Goal: Task Accomplishment & Management: Manage account settings

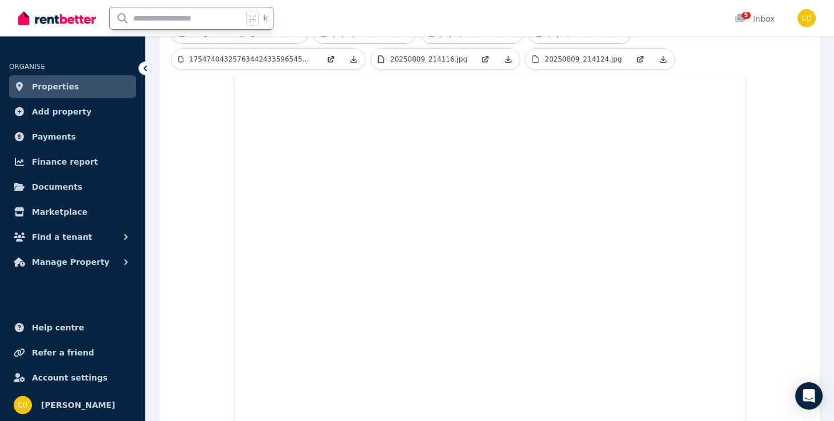
click at [203, 19] on input "text" at bounding box center [176, 18] width 133 height 22
type input "*******"
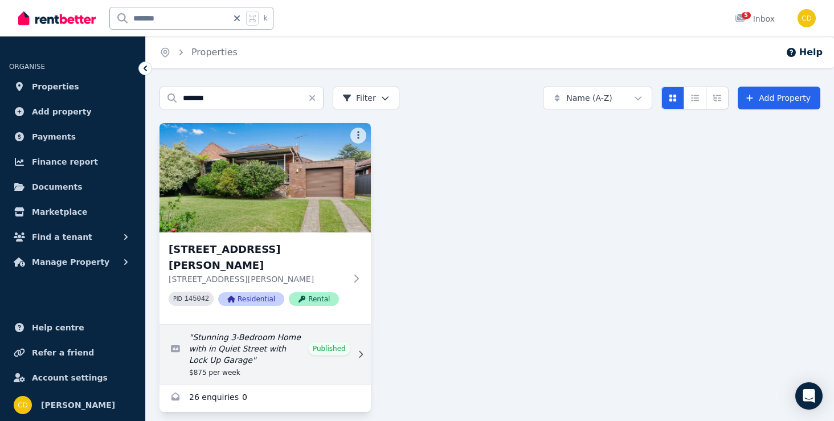
scroll to position [23, 0]
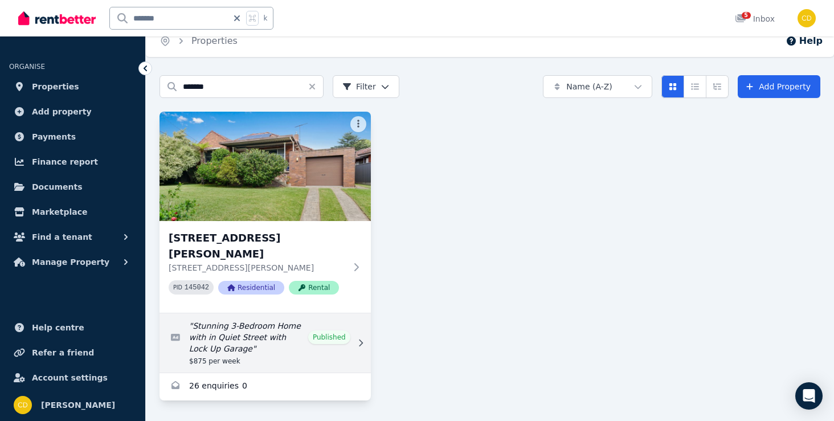
click at [309, 352] on link "Edit listing: Stunning 3-Bedroom Home with in Quiet Street with Lock Up Garage" at bounding box center [265, 342] width 211 height 59
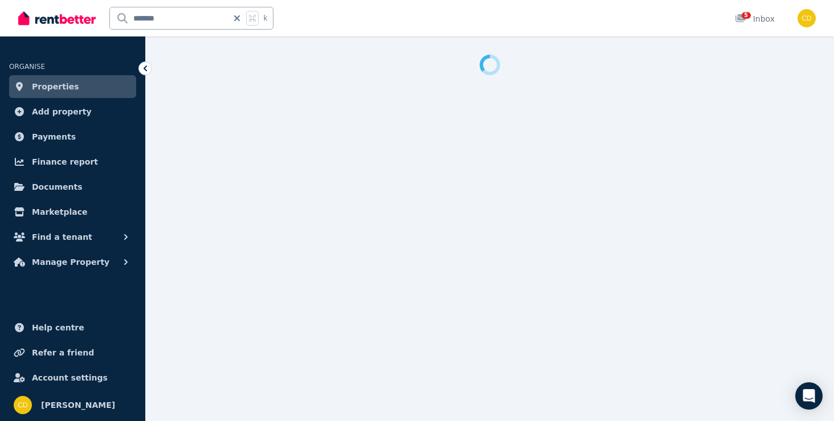
select select "**********"
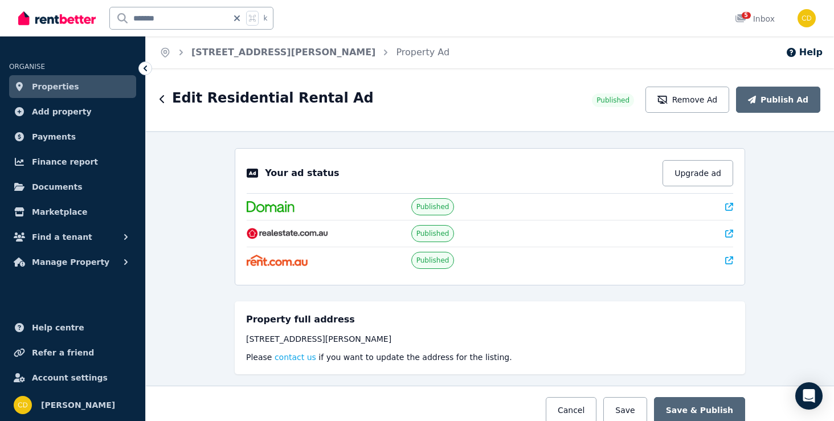
click at [727, 206] on icon at bounding box center [729, 207] width 8 height 8
click at [238, 22] on icon at bounding box center [236, 18] width 11 height 9
click at [221, 22] on input "text" at bounding box center [176, 18] width 133 height 22
type input "*********"
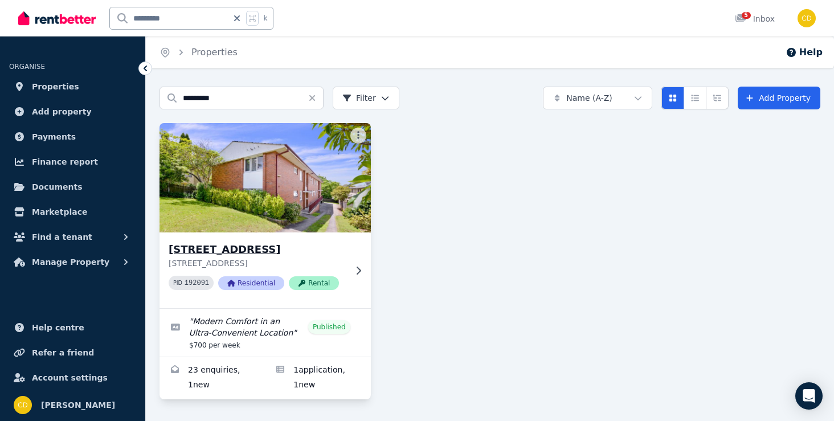
click at [358, 268] on icon at bounding box center [359, 270] width 5 height 8
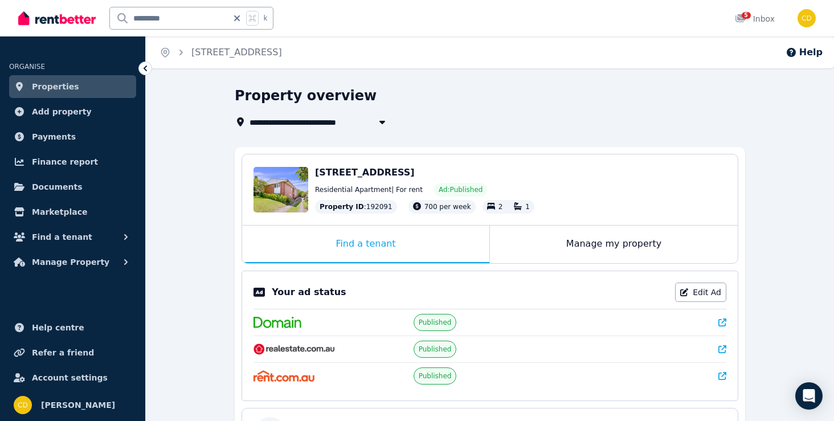
click at [725, 319] on icon at bounding box center [723, 323] width 8 height 8
click at [239, 15] on icon at bounding box center [237, 18] width 6 height 6
click at [209, 21] on input "text" at bounding box center [176, 18] width 133 height 22
type input "*****"
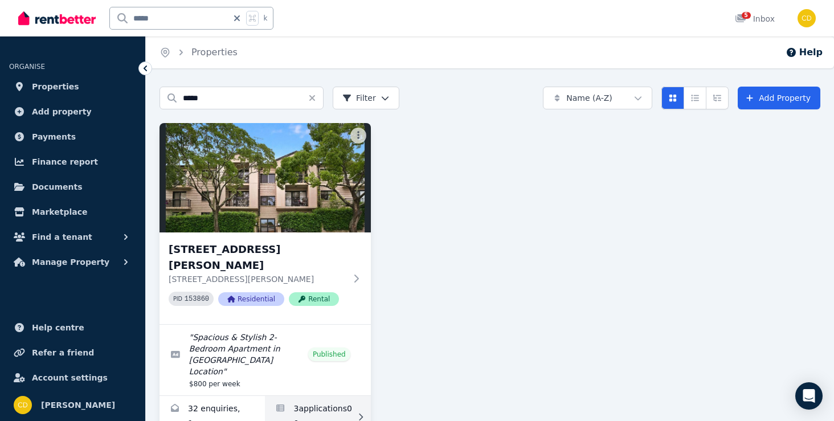
click at [337, 396] on link "Applications for 3/43 Ewart Street, Marrickville" at bounding box center [317, 417] width 105 height 42
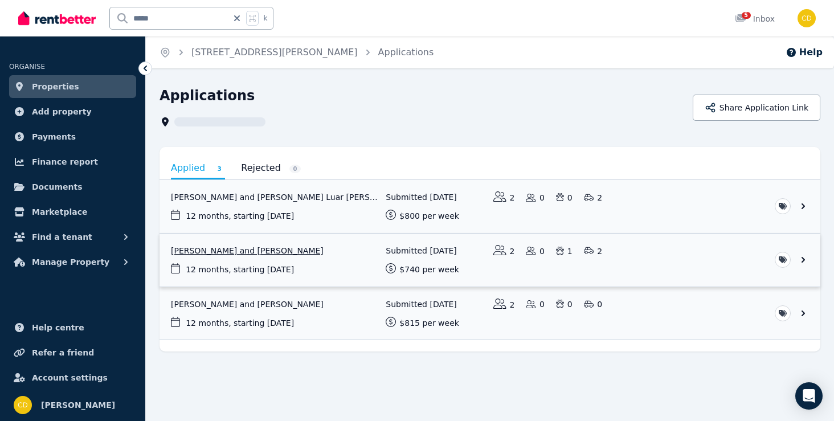
click at [242, 251] on link "View application: Phoebe Fitzpatrick and Frank Nguyen" at bounding box center [490, 260] width 661 height 53
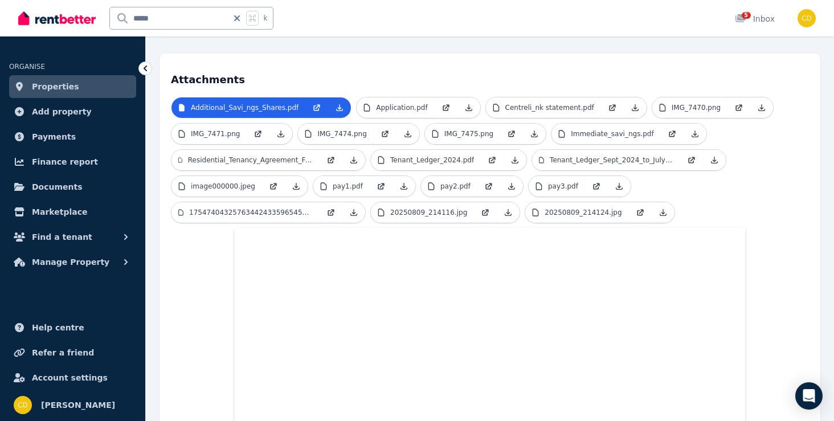
scroll to position [123, 0]
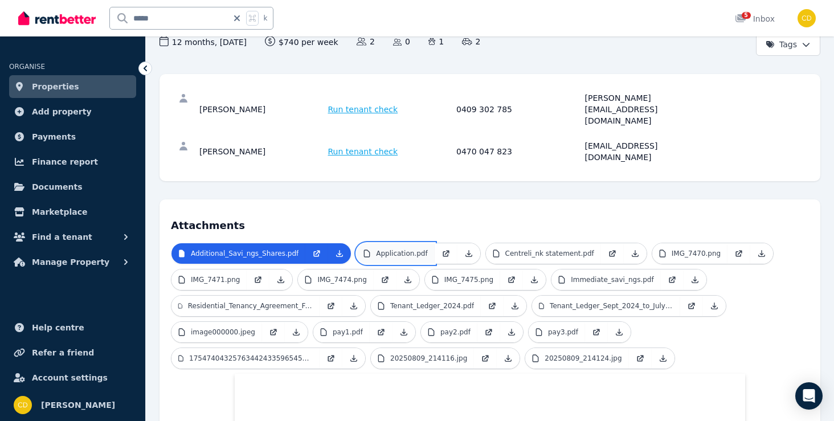
click at [423, 249] on p "Application.pdf" at bounding box center [401, 253] width 51 height 9
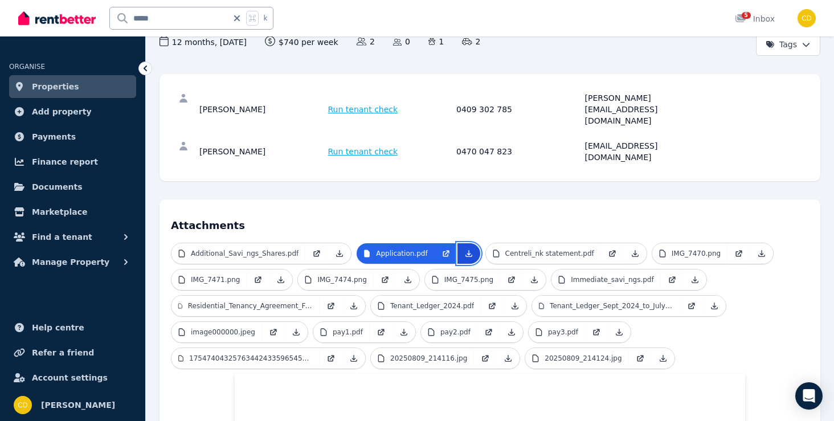
click at [469, 249] on icon at bounding box center [468, 253] width 9 height 9
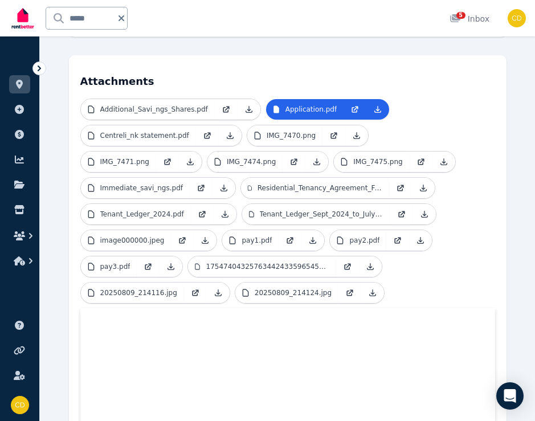
scroll to position [331, 0]
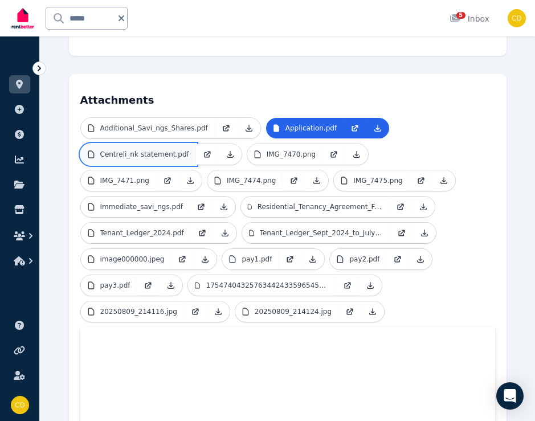
click at [162, 150] on p "Centreli_nk statement.pdf" at bounding box center [144, 154] width 89 height 9
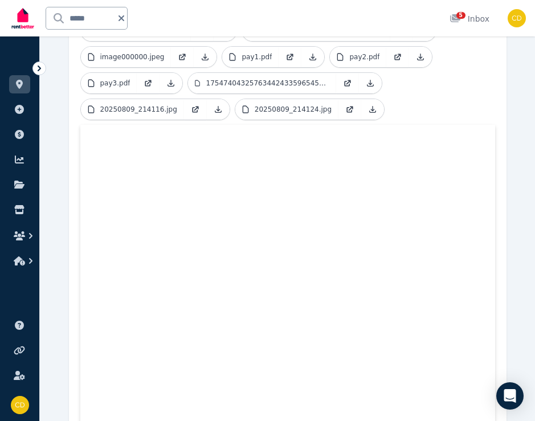
scroll to position [545, 0]
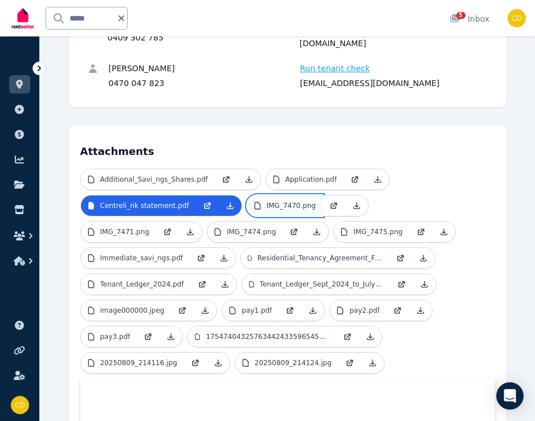
click at [279, 201] on p "IMG_7470.png" at bounding box center [291, 205] width 49 height 9
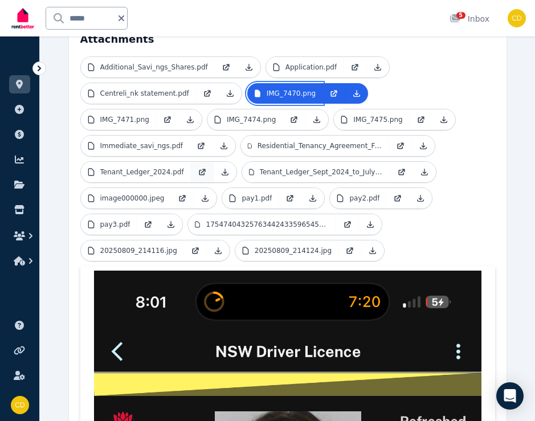
scroll to position [381, 0]
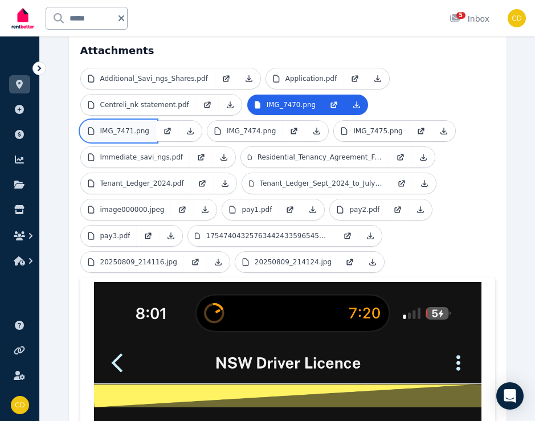
click at [156, 121] on link "IMG_7471.png" at bounding box center [118, 131] width 75 height 21
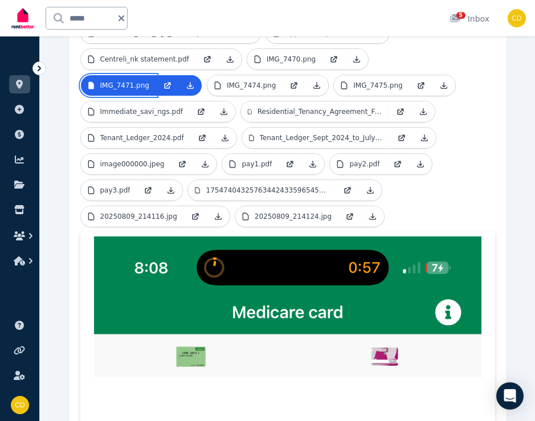
scroll to position [370, 0]
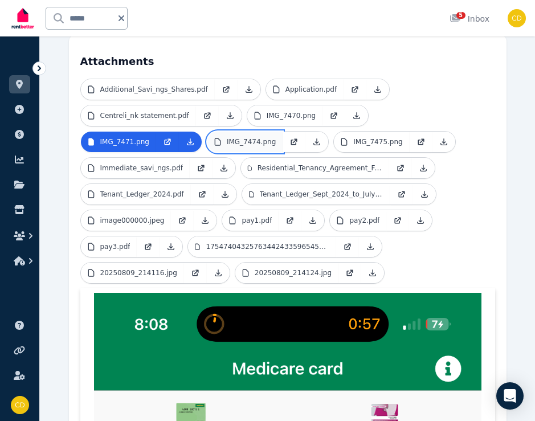
click at [227, 137] on p "IMG_7474.png" at bounding box center [251, 141] width 49 height 9
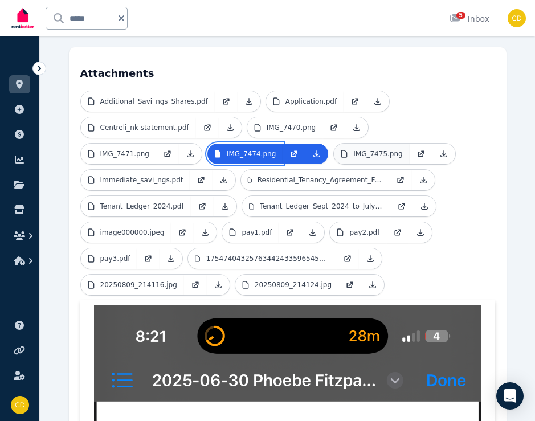
scroll to position [355, 0]
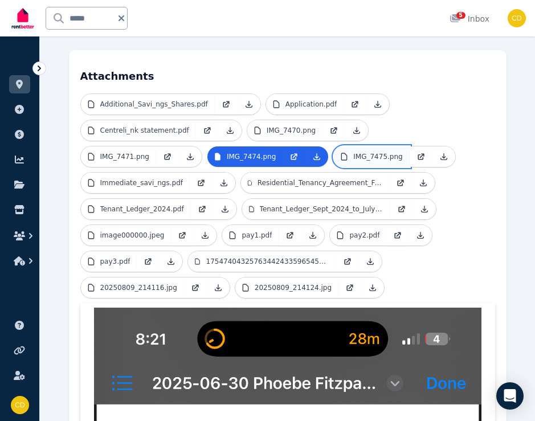
click at [353, 152] on p "IMG_7475.png" at bounding box center [377, 156] width 49 height 9
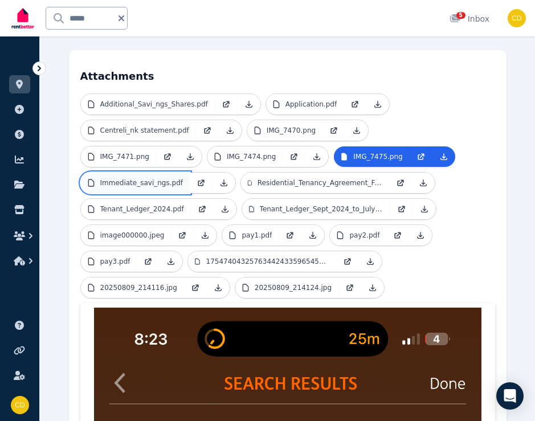
click at [183, 178] on p "Immediate_savi_ngs.pdf" at bounding box center [141, 182] width 83 height 9
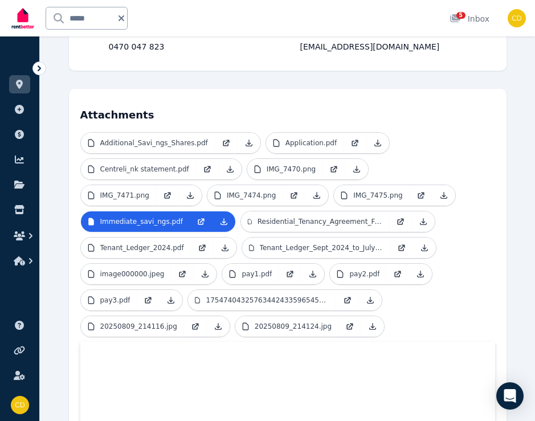
scroll to position [316, 0]
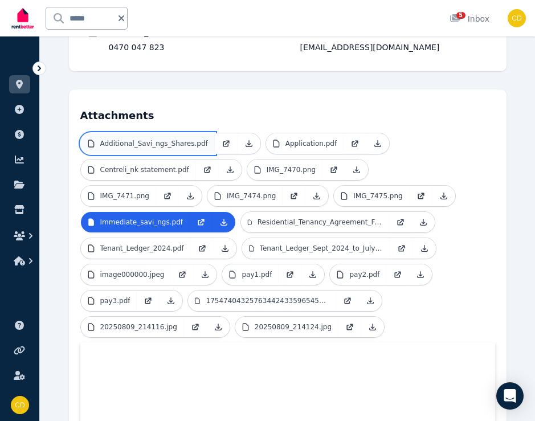
click at [161, 139] on p "Additional_Savi_ngs_Shares.pdf" at bounding box center [154, 143] width 108 height 9
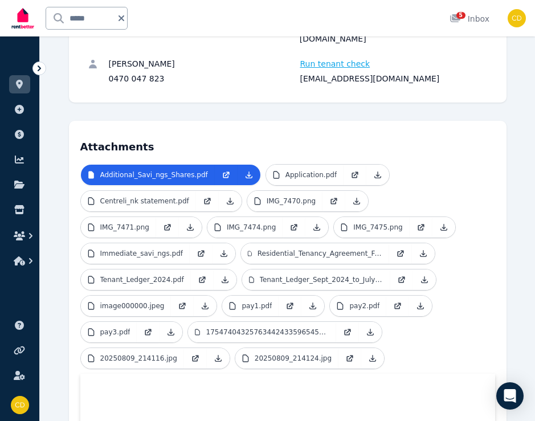
scroll to position [182, 0]
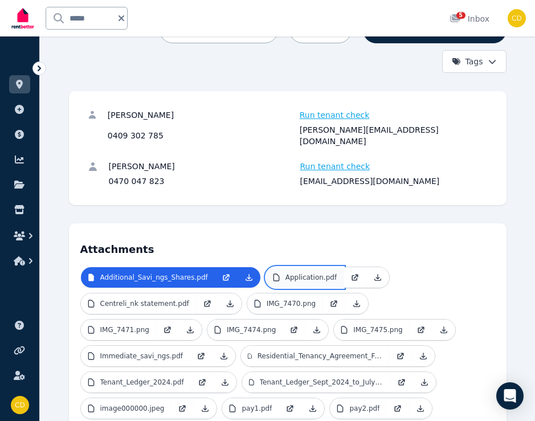
click at [297, 273] on p "Application.pdf" at bounding box center [310, 277] width 51 height 9
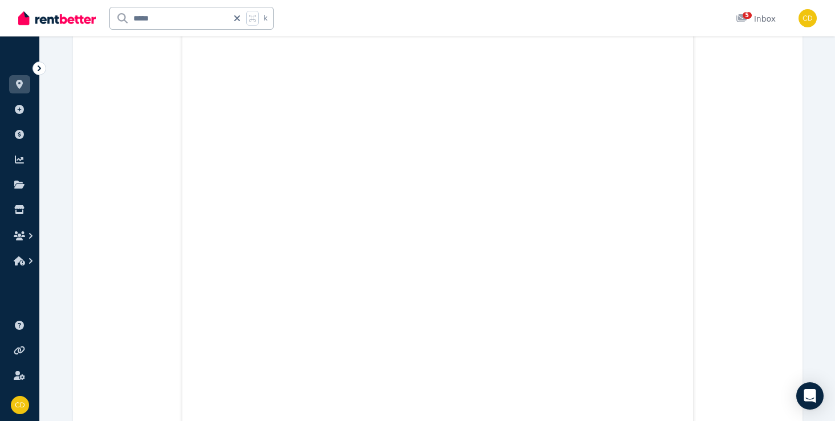
scroll to position [489, 0]
click at [237, 18] on icon at bounding box center [237, 18] width 6 height 6
click at [207, 18] on input "text" at bounding box center [176, 18] width 133 height 22
type input "*******"
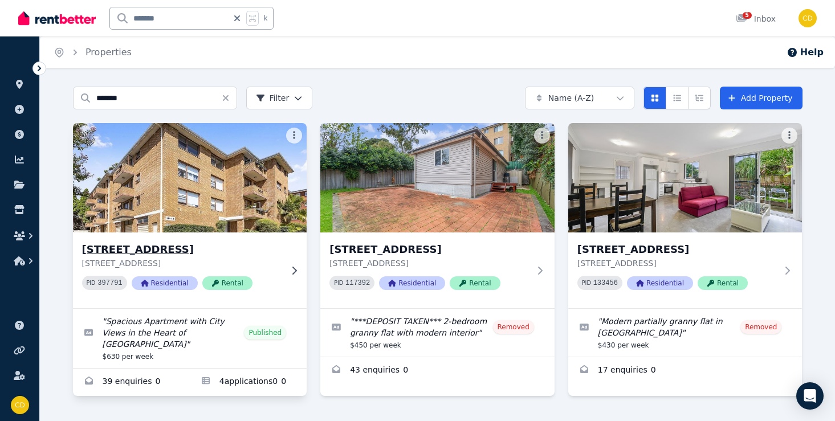
click at [296, 273] on icon at bounding box center [293, 270] width 11 height 9
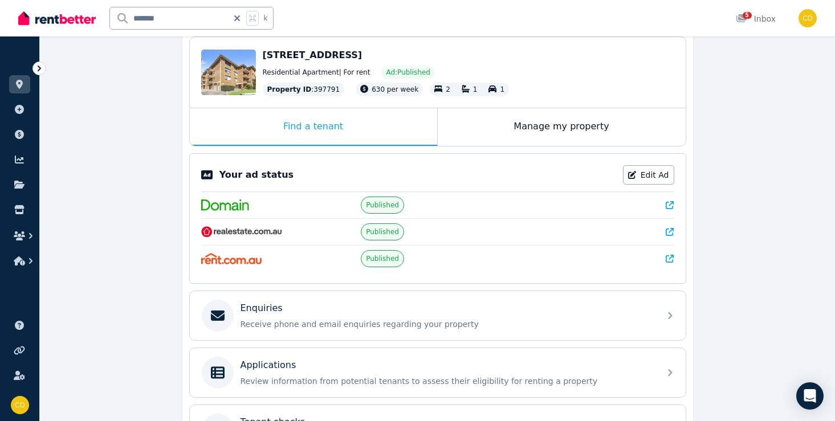
scroll to position [130, 0]
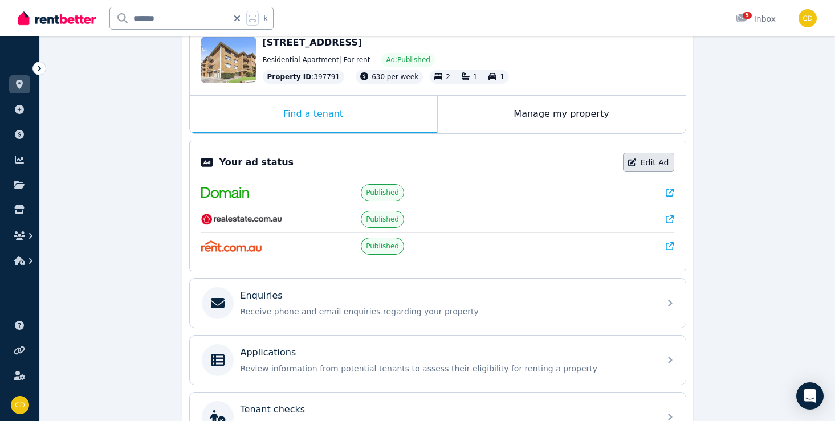
click at [634, 168] on link "Edit Ad" at bounding box center [648, 162] width 51 height 19
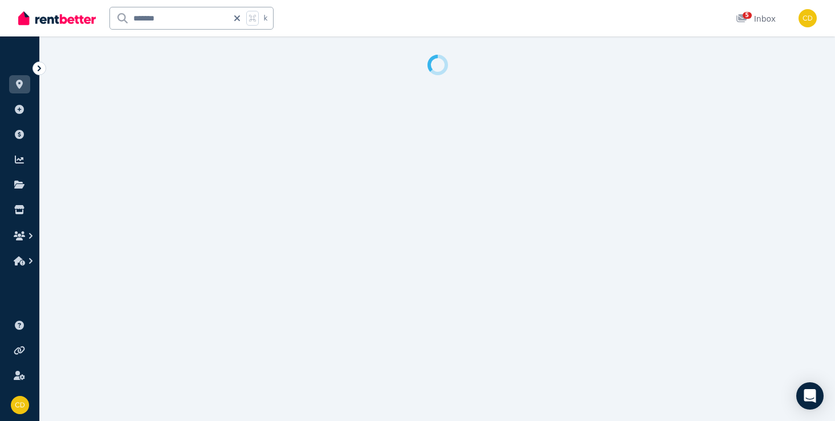
select select "**********"
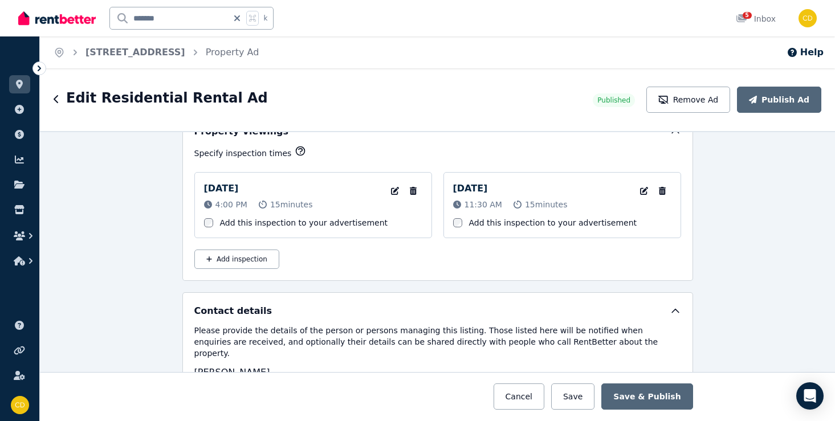
scroll to position [1850, 0]
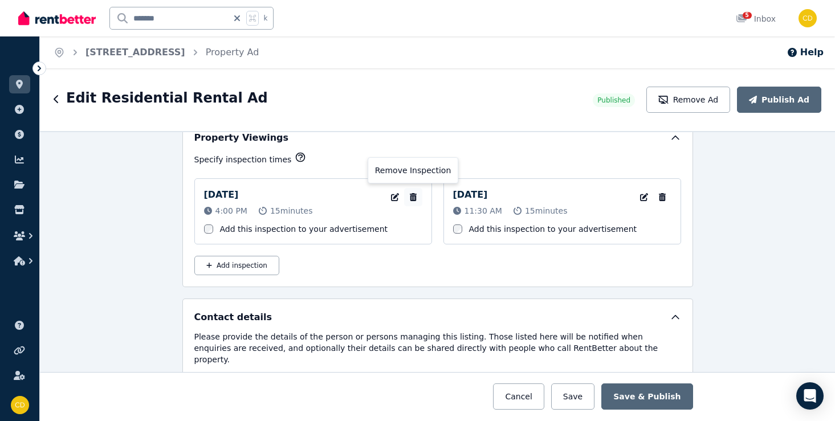
click at [413, 195] on icon "button" at bounding box center [412, 197] width 11 height 8
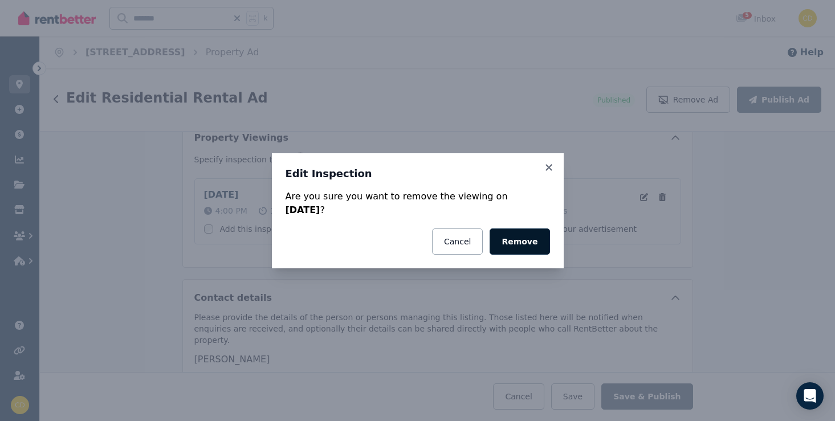
click at [515, 236] on button "Remove" at bounding box center [519, 241] width 60 height 26
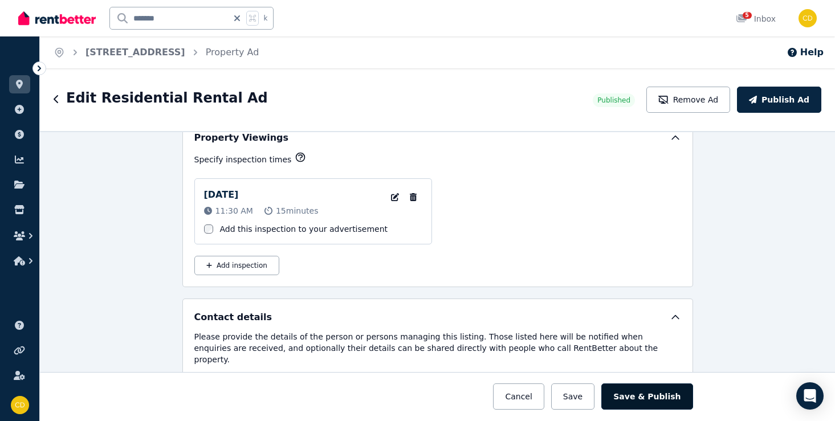
click at [630, 397] on button "Save & Publish" at bounding box center [646, 396] width 91 height 26
